Goal: Task Accomplishment & Management: Use online tool/utility

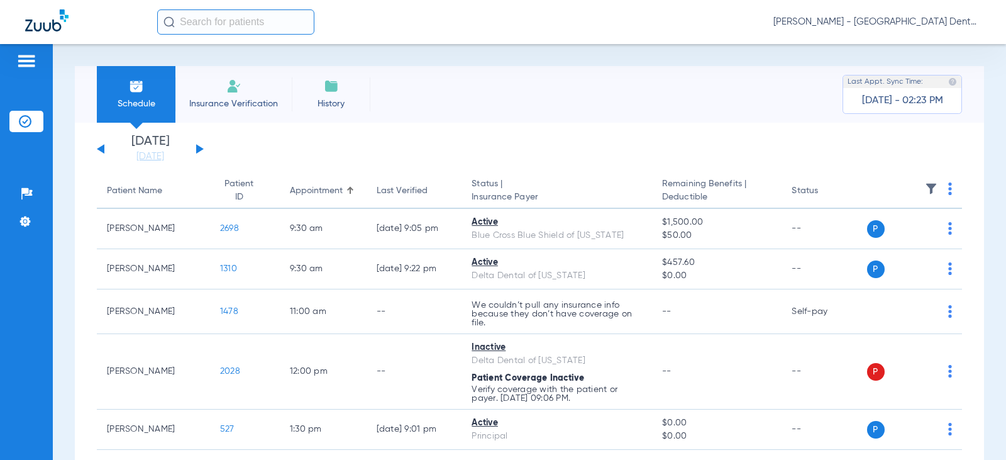
drag, startPoint x: 241, startPoint y: 87, endPoint x: 247, endPoint y: 93, distance: 8.5
click at [241, 87] on img at bounding box center [233, 86] width 15 height 15
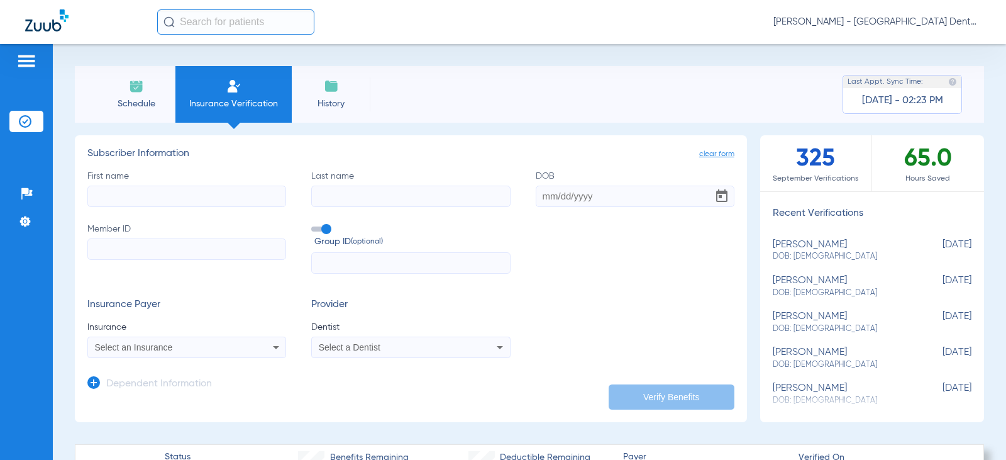
click at [134, 88] on img at bounding box center [136, 86] width 15 height 15
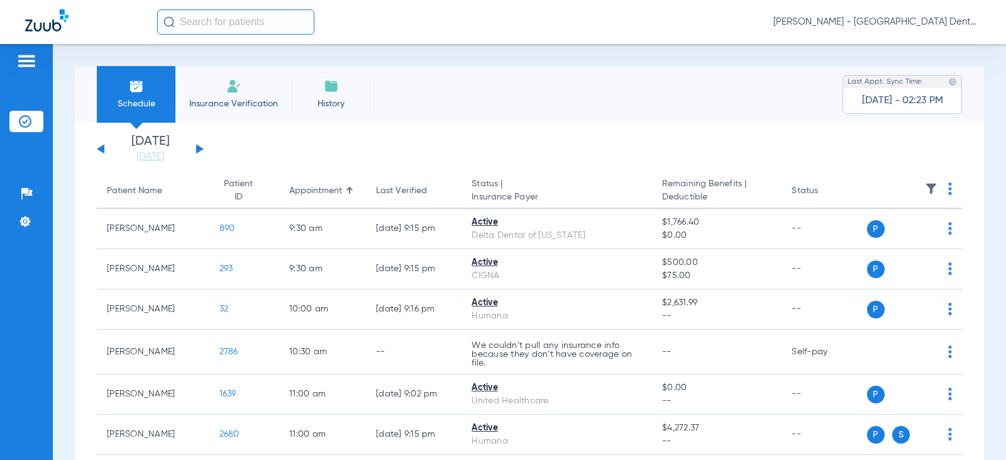
click at [202, 149] on button at bounding box center [200, 148] width 8 height 9
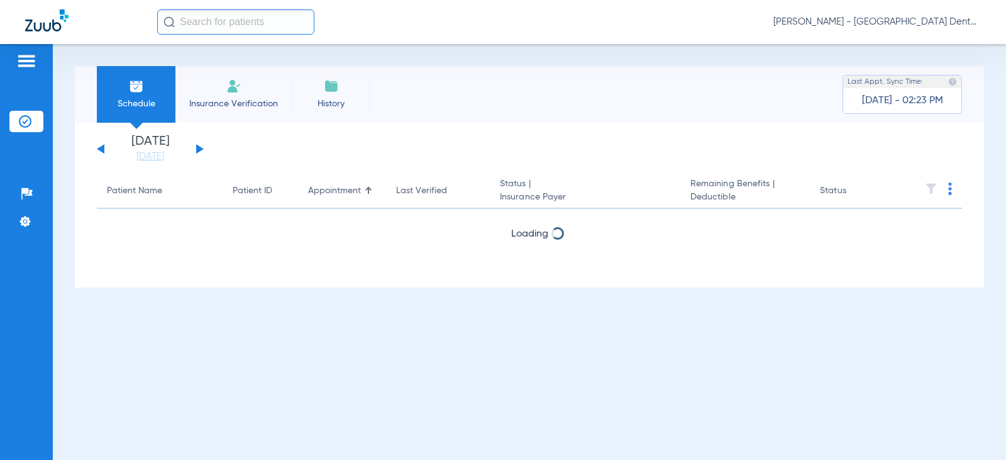
click at [202, 149] on button at bounding box center [200, 148] width 8 height 9
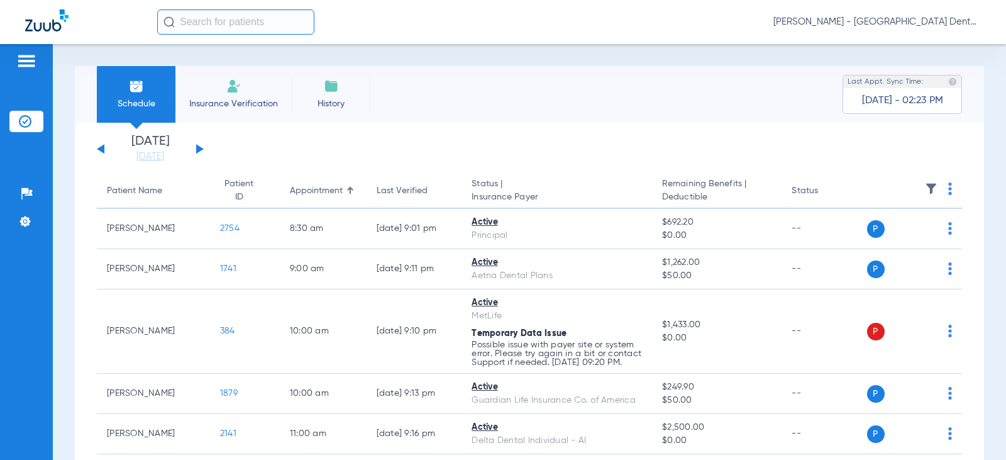
click at [202, 149] on button at bounding box center [200, 148] width 8 height 9
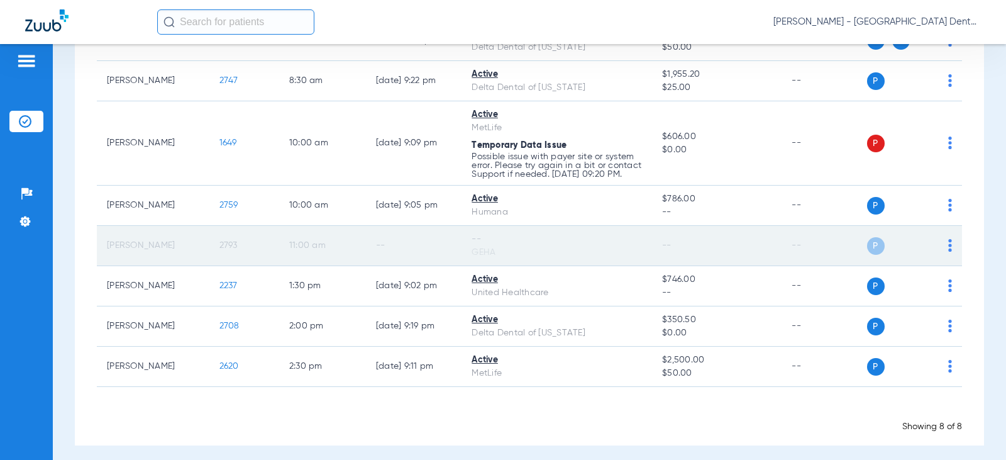
scroll to position [189, 0]
click at [948, 251] on img at bounding box center [950, 244] width 4 height 13
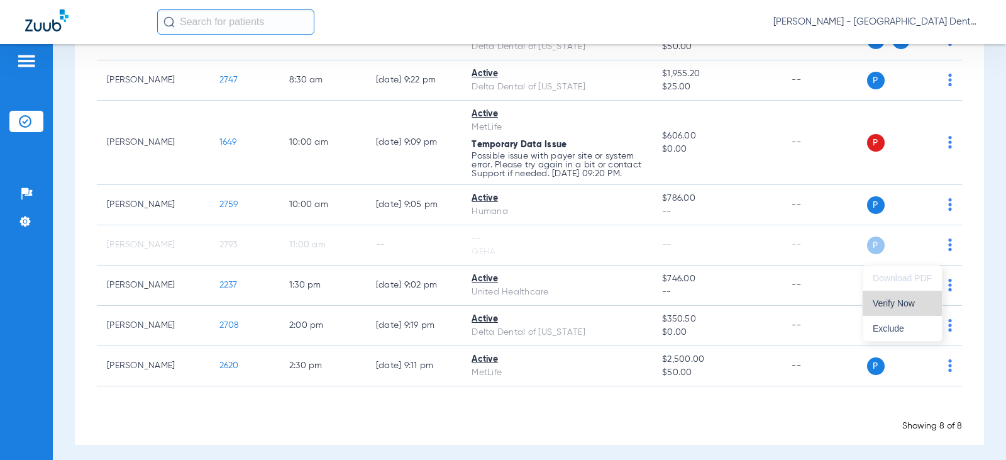
click at [898, 303] on span "Verify Now" at bounding box center [902, 303] width 59 height 9
